Goal: Ask a question: Seek information or help from site administrators or community

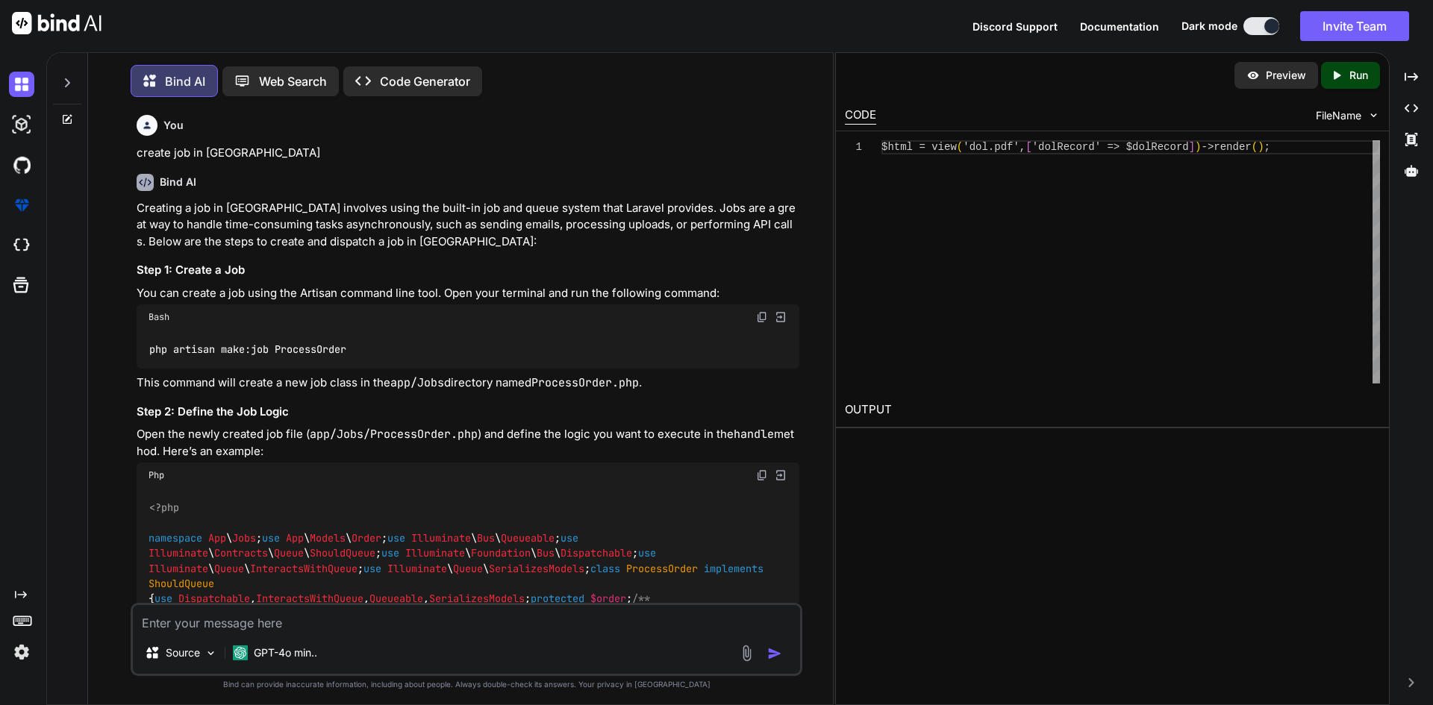
click at [382, 624] on textarea at bounding box center [466, 618] width 667 height 27
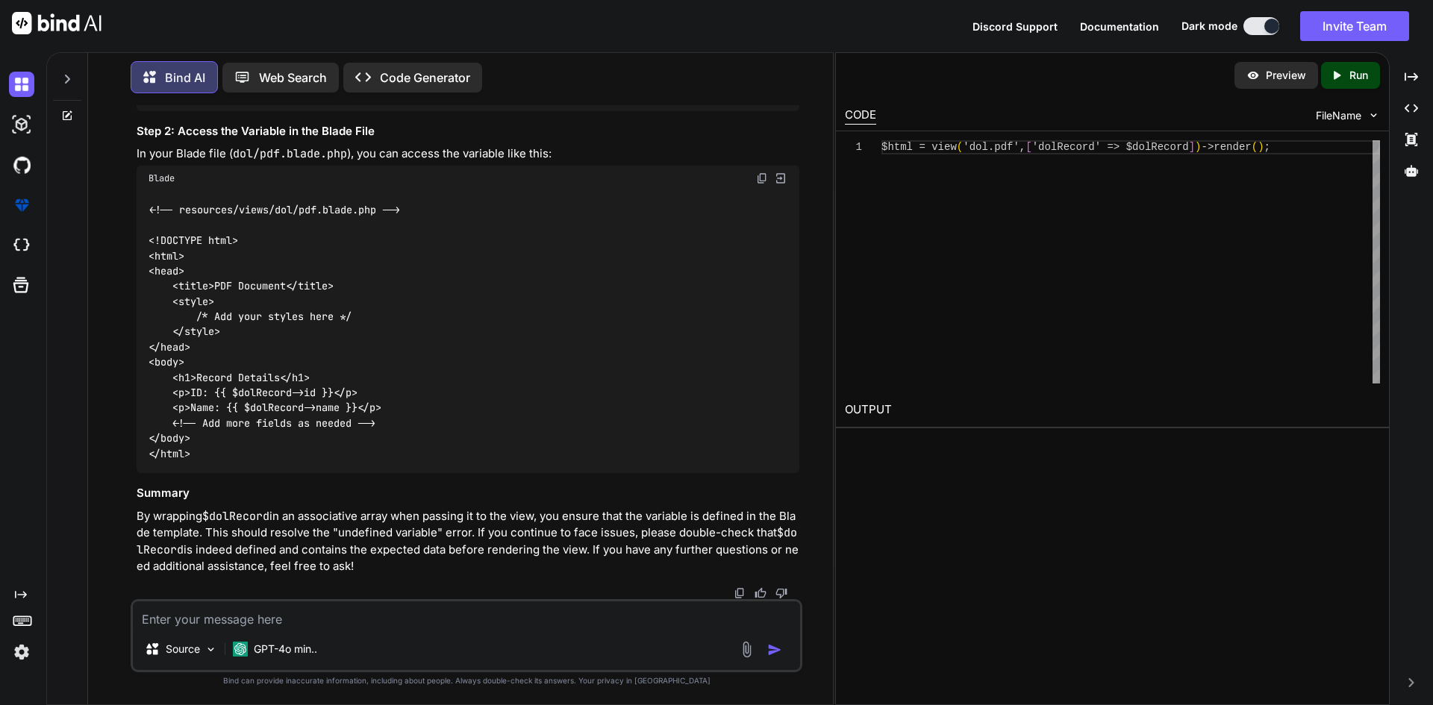
type textarea "i"
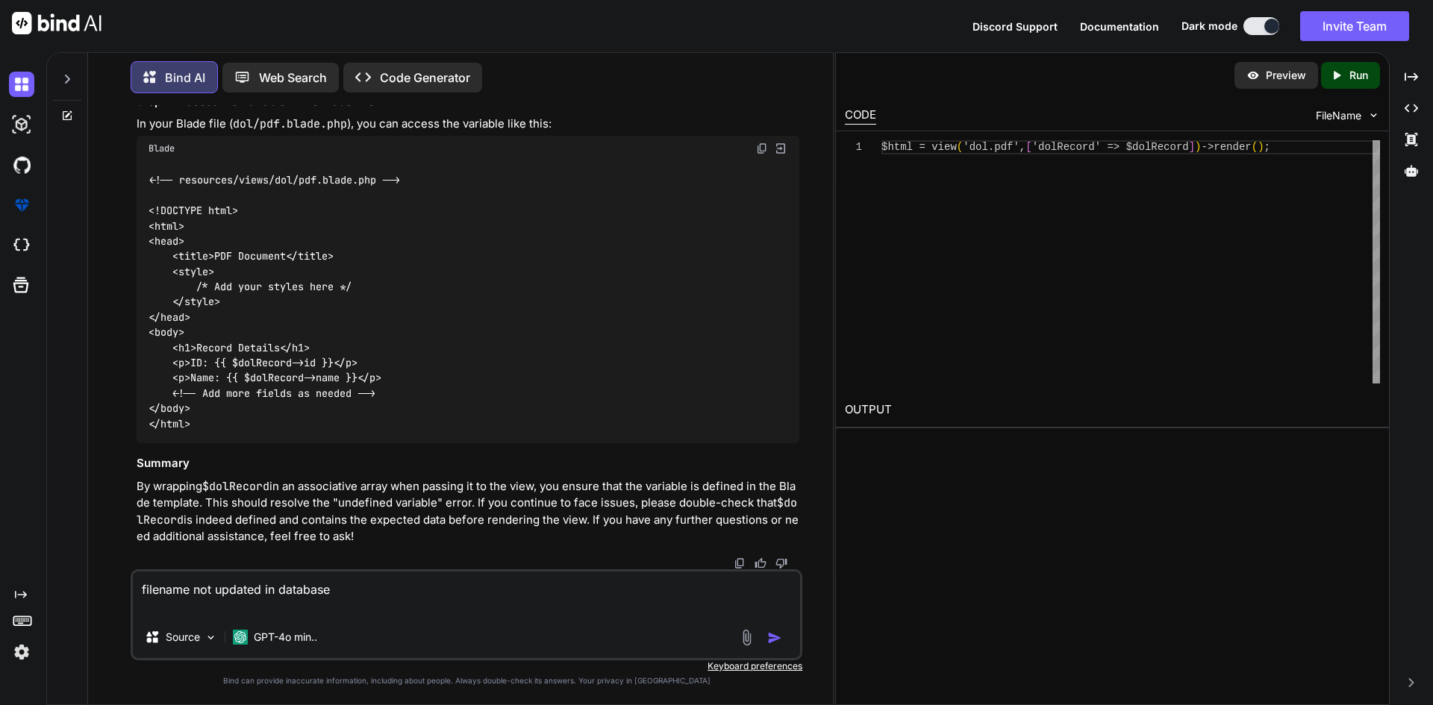
paste textarea "$dolRecord->dol_pdf = $fileName; $dolRecord->update();"
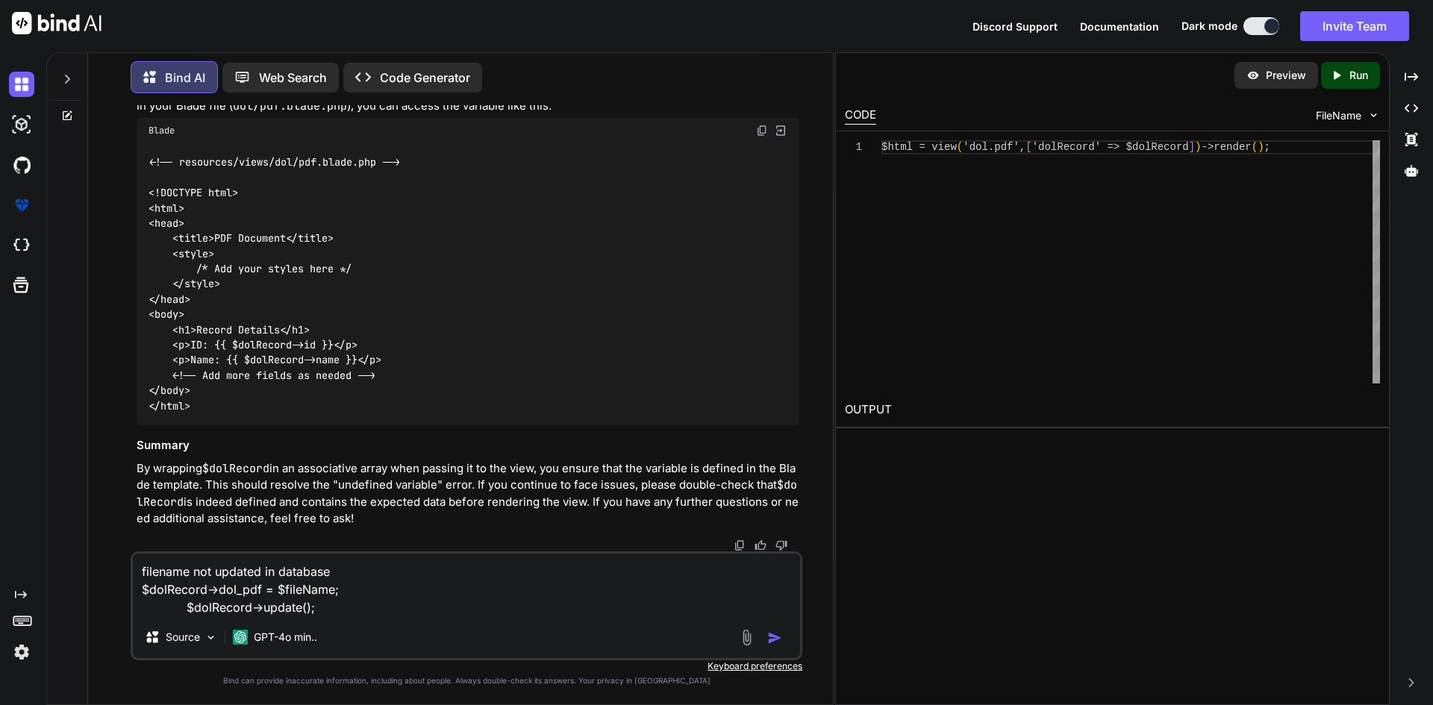
click at [370, 575] on textarea "filename not updated in database $dolRecord->dol_pdf = $fileName; $dolRecord->u…" at bounding box center [466, 585] width 667 height 63
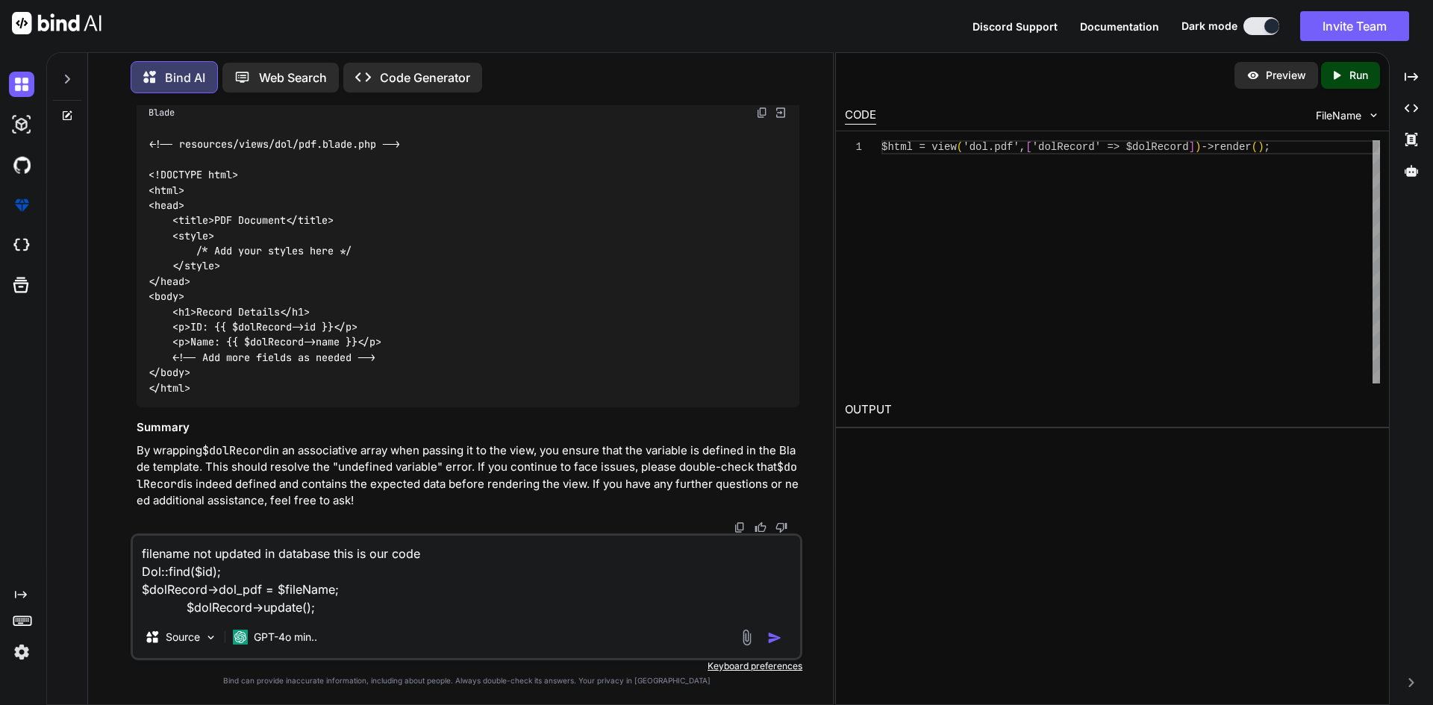
paste textarea "$dolRecord"
type textarea "filename not updated in database this is our code $dolRecord = Dol::find($id); …"
click at [772, 637] on img "button" at bounding box center [774, 638] width 15 height 15
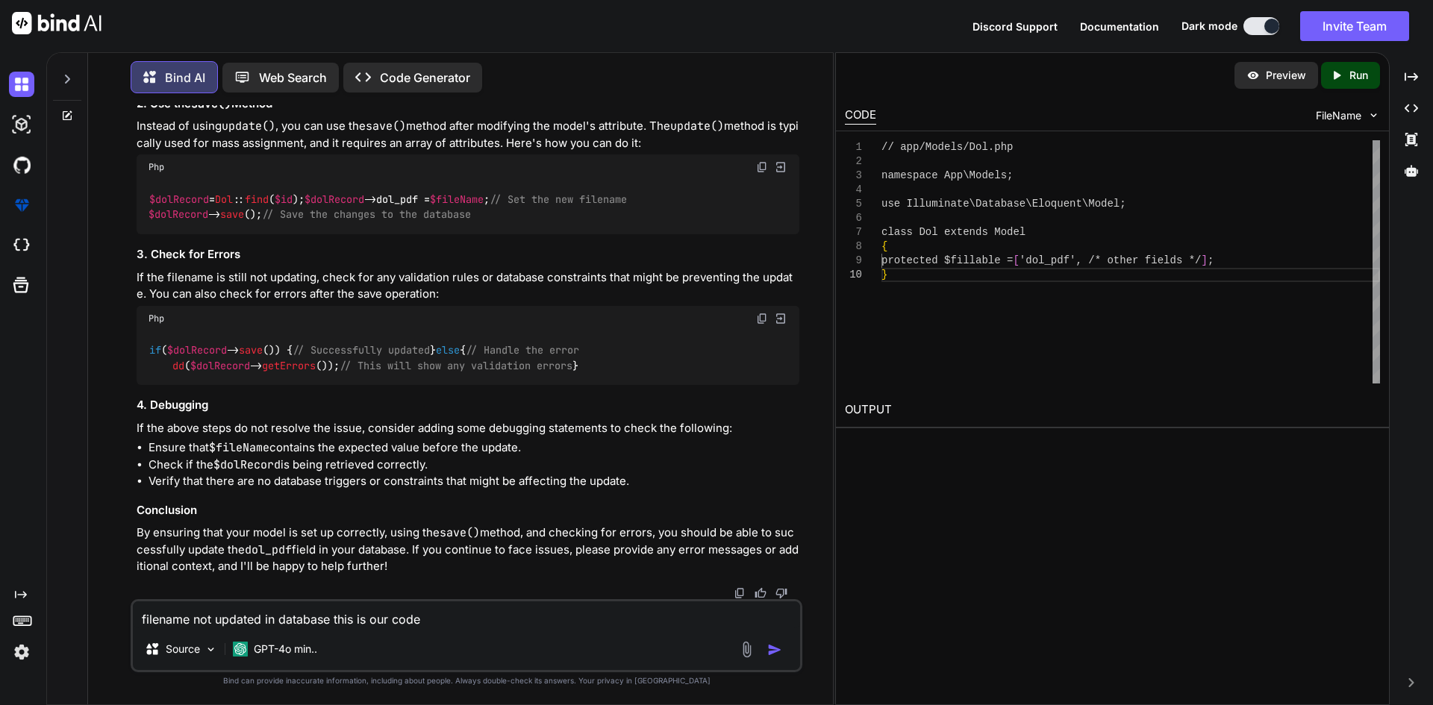
scroll to position [16844, 0]
drag, startPoint x: 152, startPoint y: 390, endPoint x: 159, endPoint y: 465, distance: 75.8
click at [159, 386] on div "if ( $dolRecord -> save ()) { // Successfully updated } else { // Handle the er…" at bounding box center [468, 358] width 663 height 54
copy code "if ( $dolRecord -> save ()) { // Successfully updated } else { // Handle the er…"
